Goal: Task Accomplishment & Management: Manage account settings

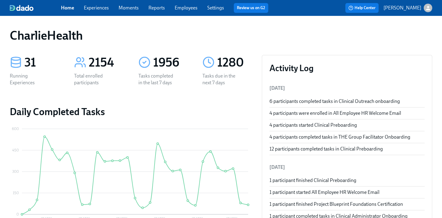
click at [187, 9] on link "Employees" at bounding box center [186, 8] width 23 height 6
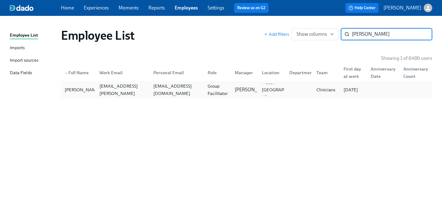
type input "looby"
click at [331, 90] on div "Clinicians" at bounding box center [326, 89] width 24 height 7
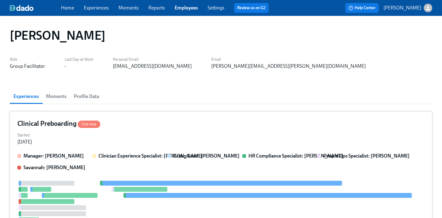
click at [213, 126] on div "Clinical Preboarding Overdue" at bounding box center [220, 123] width 407 height 9
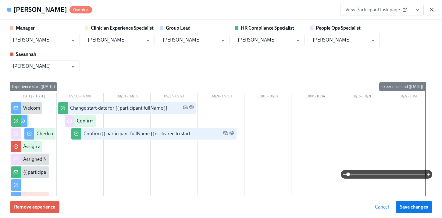
click at [430, 11] on icon "button" at bounding box center [432, 10] width 6 height 6
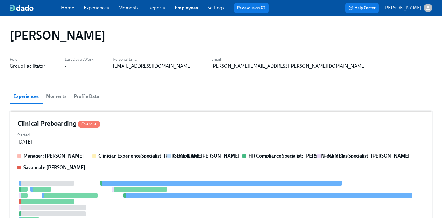
click at [192, 129] on div "Clinical Preboarding Overdue Started Aug 27, 2025 Manager: Denise Chevalier Cli…" at bounding box center [221, 202] width 423 height 182
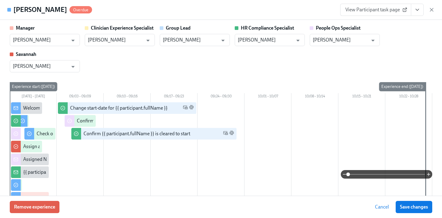
click at [414, 14] on button "View task page" at bounding box center [417, 10] width 13 height 12
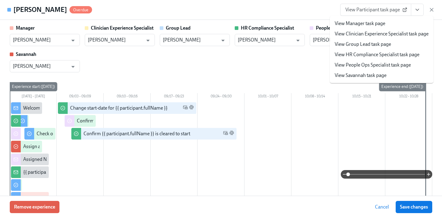
click at [373, 50] on li "View HR Compliance Specialist task page" at bounding box center [382, 54] width 104 height 10
click at [367, 53] on link "View HR Compliance Specialist task page" at bounding box center [377, 54] width 85 height 7
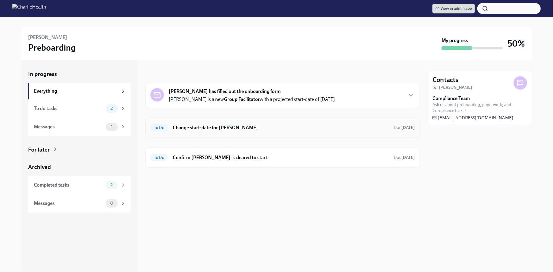
click at [257, 125] on h6 "Change start-date for [PERSON_NAME]" at bounding box center [281, 127] width 216 height 7
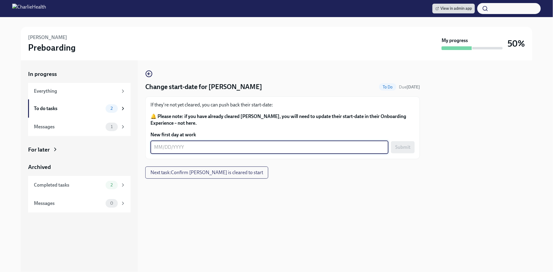
click at [201, 150] on textarea "New first day at work" at bounding box center [269, 147] width 231 height 7
type textarea "09/16/2025"
click at [405, 151] on button "Submit" at bounding box center [403, 147] width 24 height 12
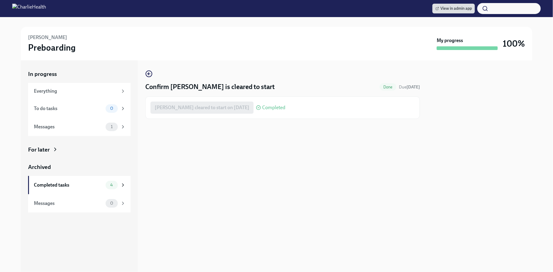
click at [334, 186] on div "Confirm Nicole Spisak is cleared to start Done Due Aug 27th Nicole Spisak clear…" at bounding box center [282, 166] width 274 height 212
click at [242, 142] on div "Confirm Nicole Spisak is cleared to start Done Due Aug 27th Nicole Spisak clear…" at bounding box center [282, 166] width 274 height 212
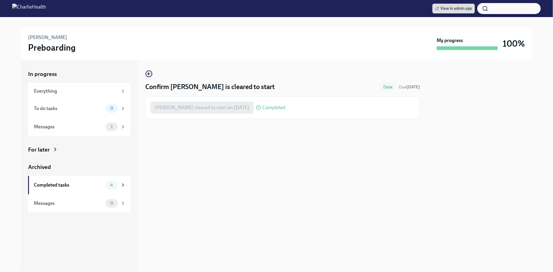
click at [264, 136] on div at bounding box center [282, 129] width 274 height 20
click at [277, 133] on div at bounding box center [282, 129] width 274 height 20
click at [290, 133] on div at bounding box center [282, 129] width 274 height 20
click at [152, 68] on div "Confirm Nicole Spisak is cleared to start Done Due Aug 27th Nicole Spisak clear…" at bounding box center [282, 166] width 274 height 212
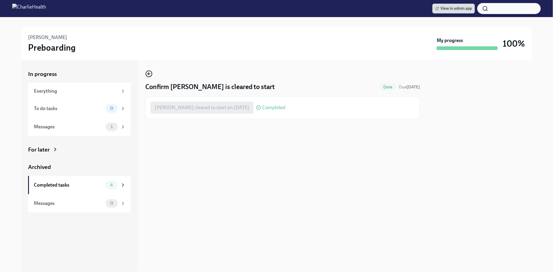
click at [150, 74] on icon "button" at bounding box center [149, 74] width 2 height 0
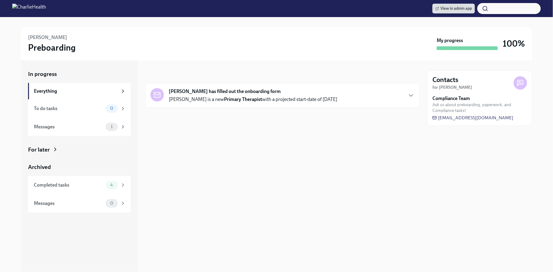
click at [449, 14] on div "View in admin app" at bounding box center [486, 8] width 108 height 11
click at [443, 9] on span "View in admin app" at bounding box center [453, 8] width 36 height 6
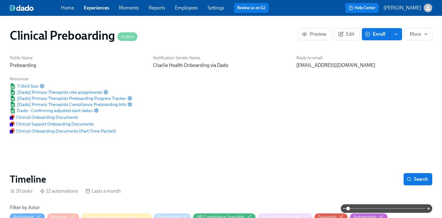
click at [186, 6] on link "Employees" at bounding box center [186, 8] width 23 height 6
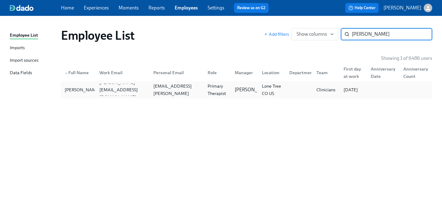
type input "[PERSON_NAME]"
click at [205, 88] on div "Primary Therapist" at bounding box center [216, 90] width 27 height 12
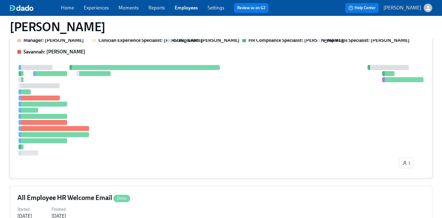
scroll to position [249, 0]
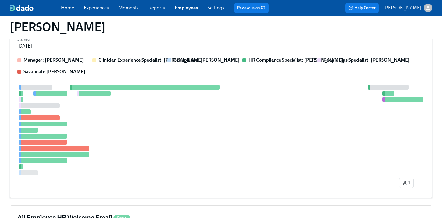
click at [154, 105] on div at bounding box center [220, 130] width 407 height 90
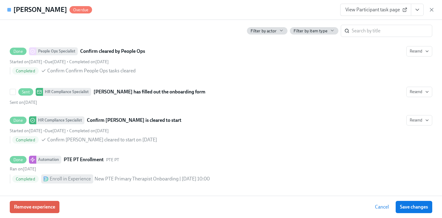
scroll to position [1270, 0]
